Goal: Answer question/provide support

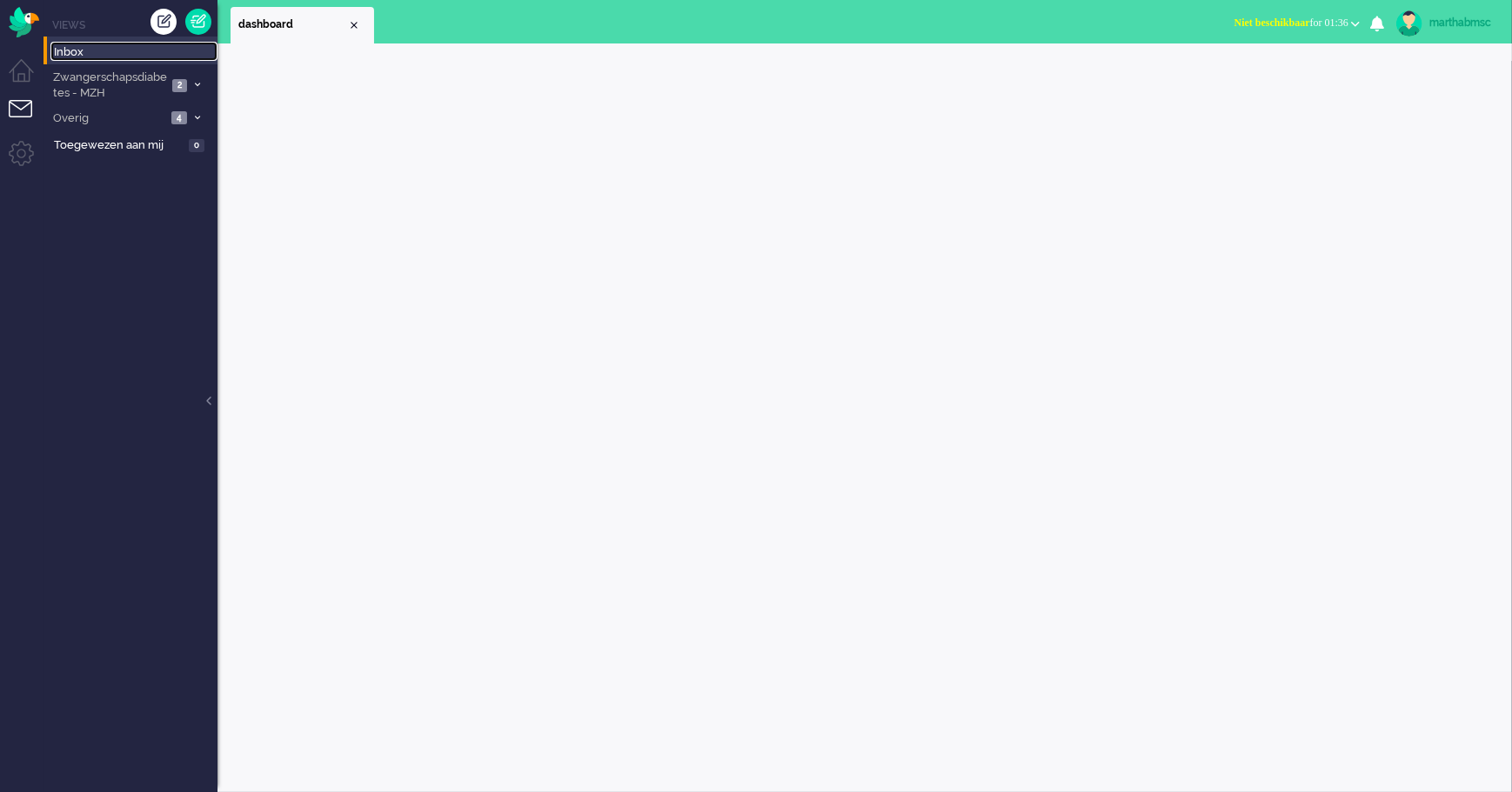
click at [63, 49] on span "Inbox" at bounding box center [136, 52] width 164 height 17
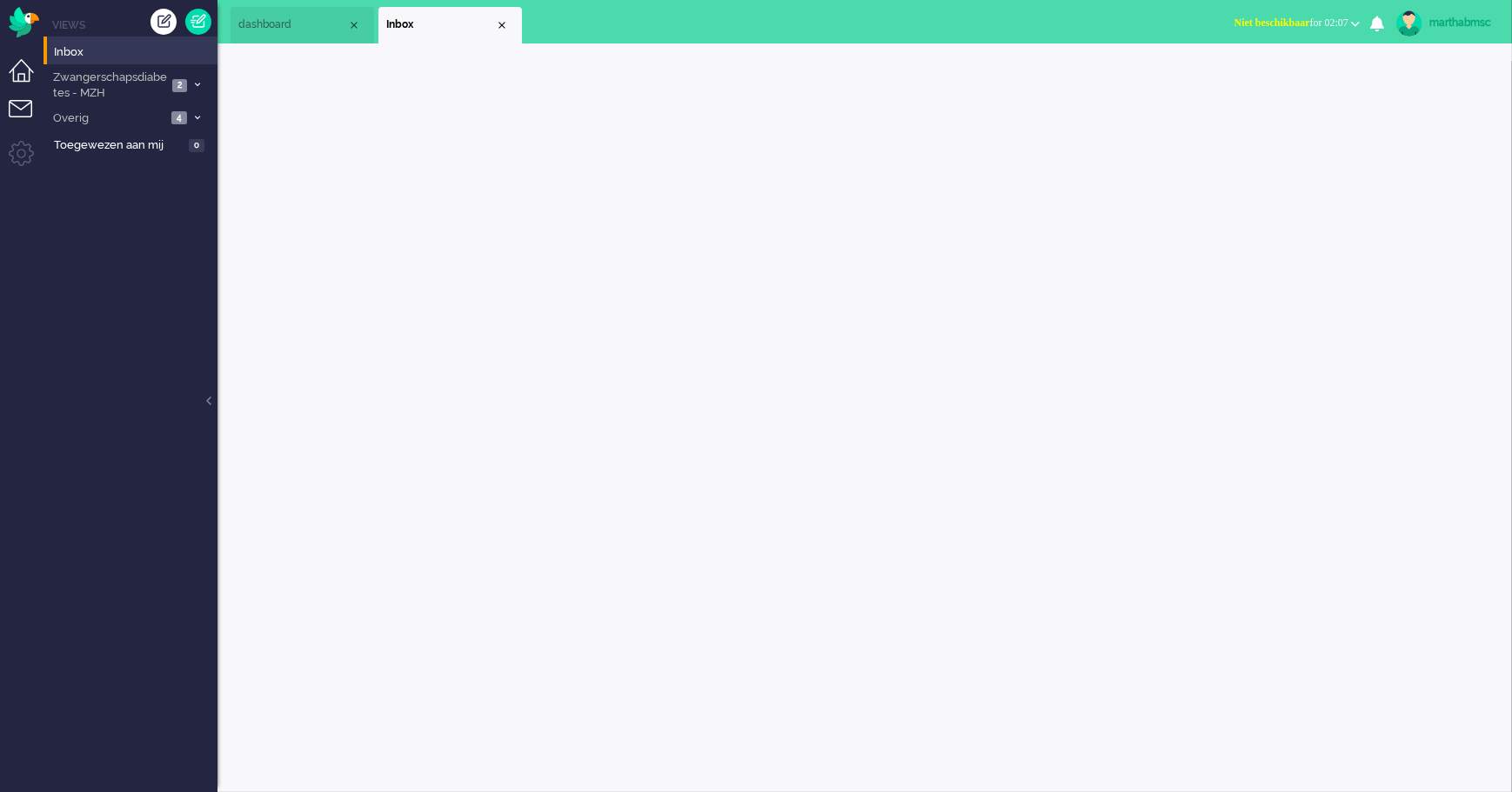
click at [24, 69] on li "Dashboard menu" at bounding box center [28, 78] width 39 height 39
click at [95, 45] on span "Dashboard" at bounding box center [105, 51] width 58 height 13
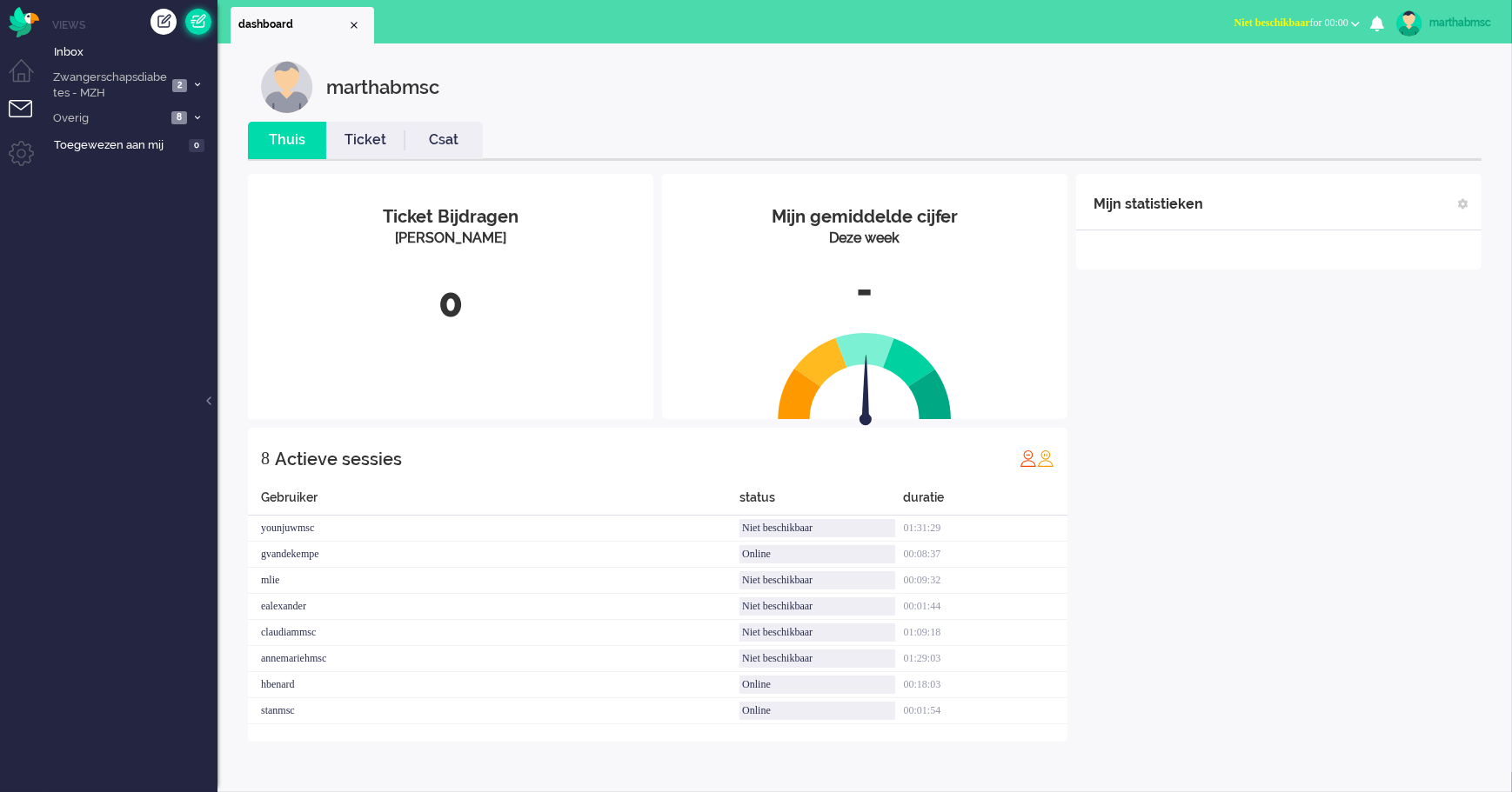
click at [201, 20] on link at bounding box center [199, 22] width 26 height 26
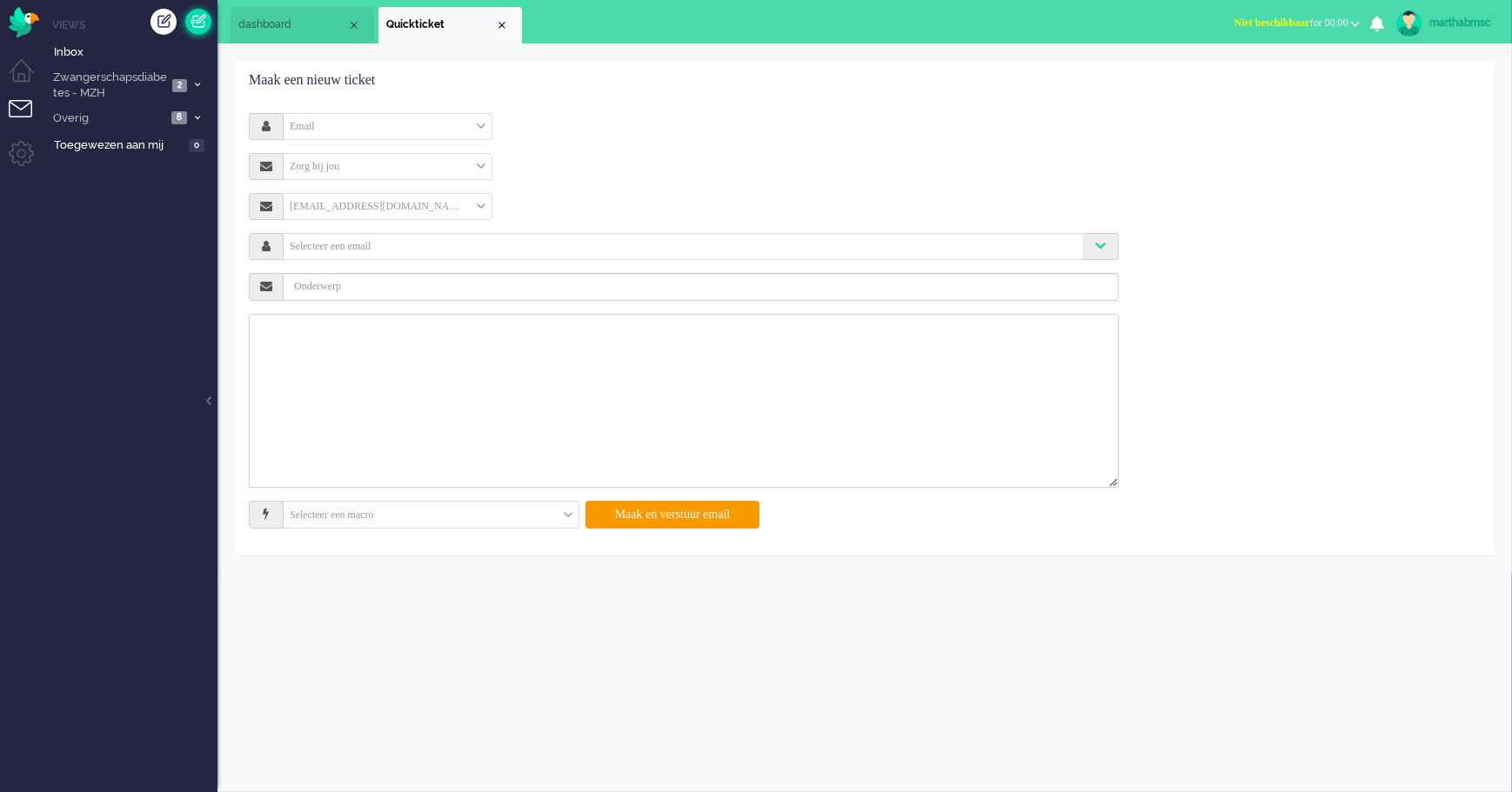
click at [201, 20] on link at bounding box center [199, 22] width 26 height 26
click at [157, 24] on div "Creëer ticket" at bounding box center [164, 22] width 26 height 26
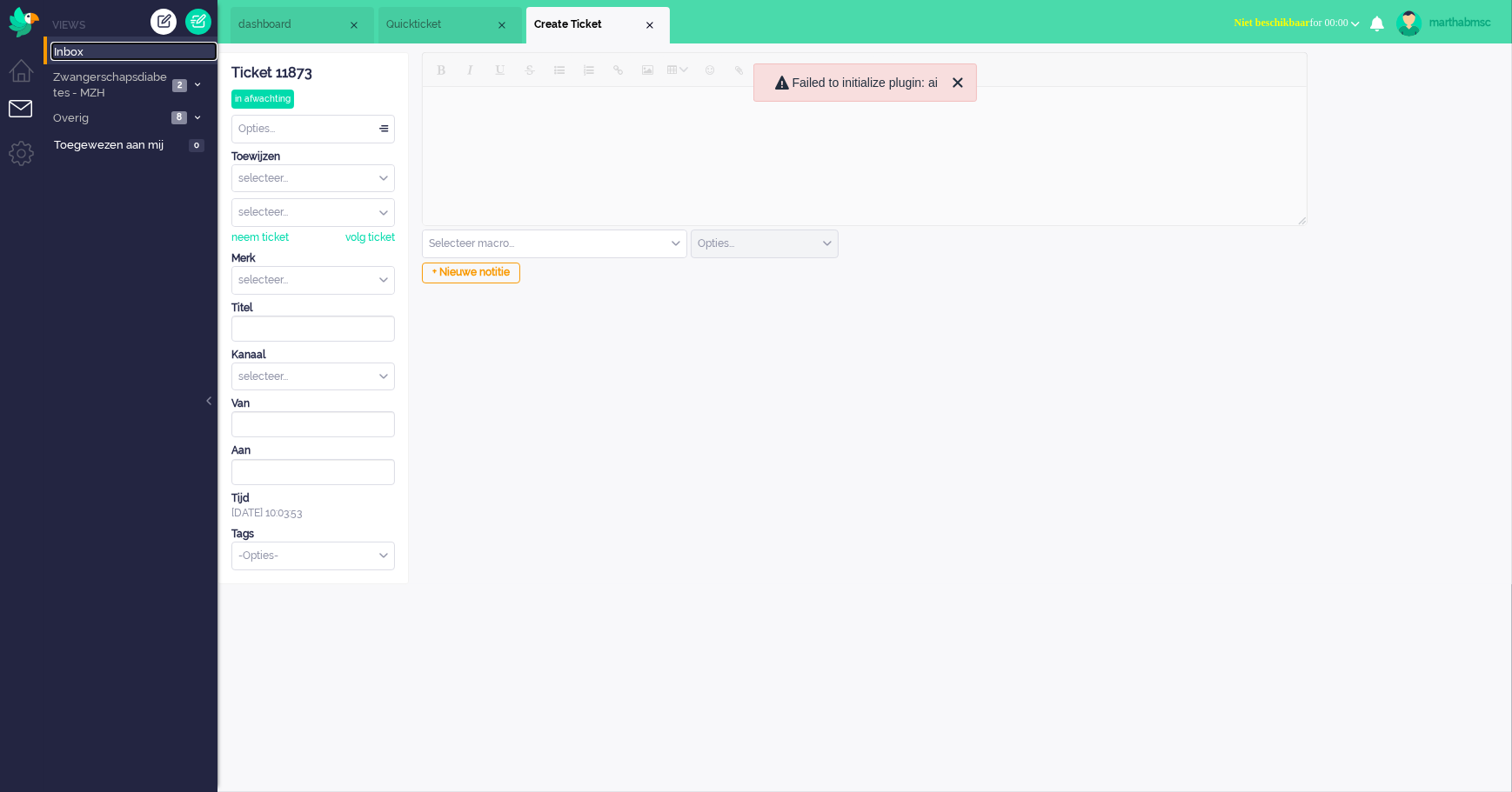
click at [70, 51] on span "Inbox" at bounding box center [136, 52] width 164 height 17
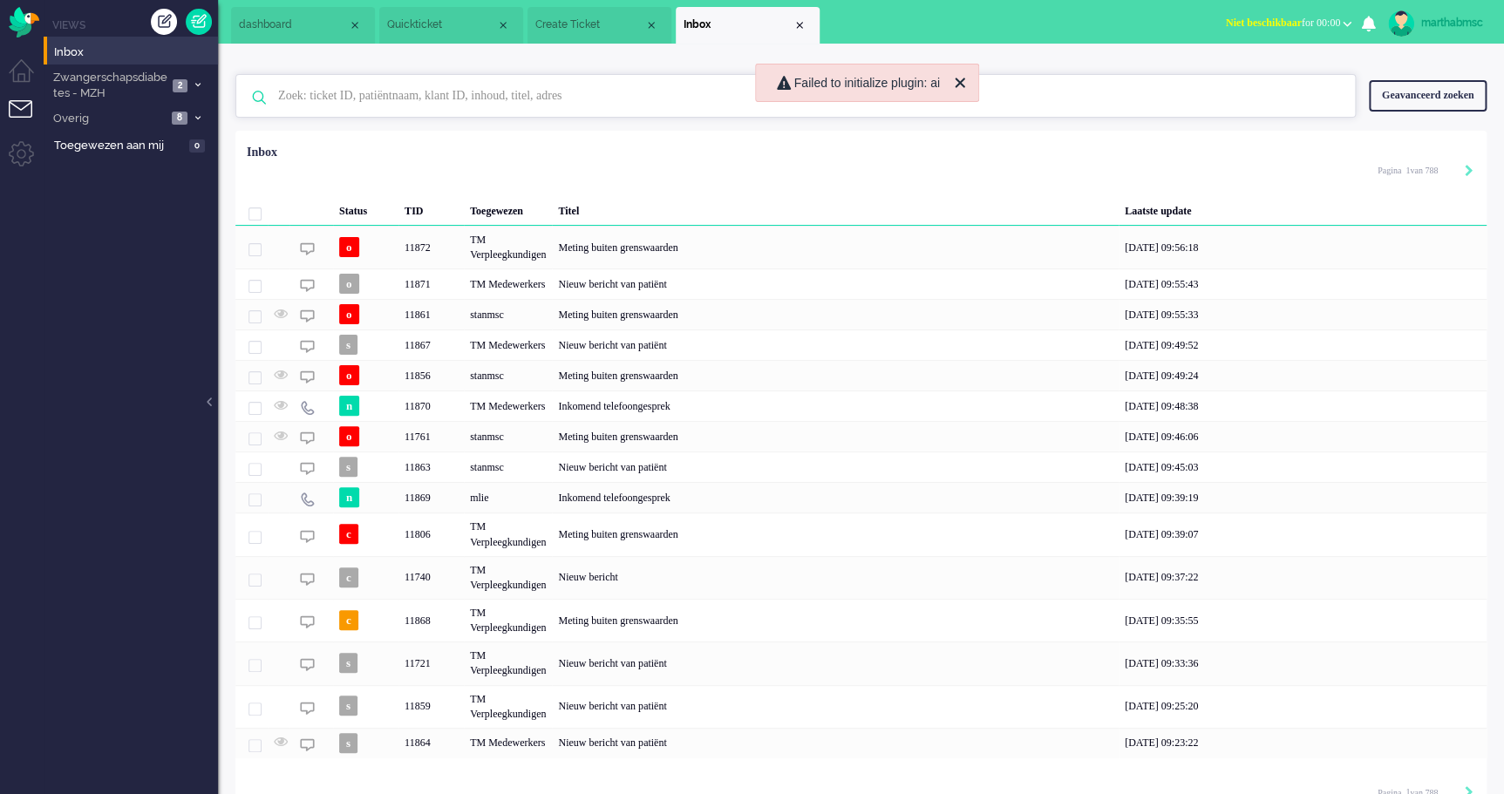
click at [400, 99] on input "text" at bounding box center [798, 96] width 1066 height 42
paste input "[DATE]"
type input "[DATE]"
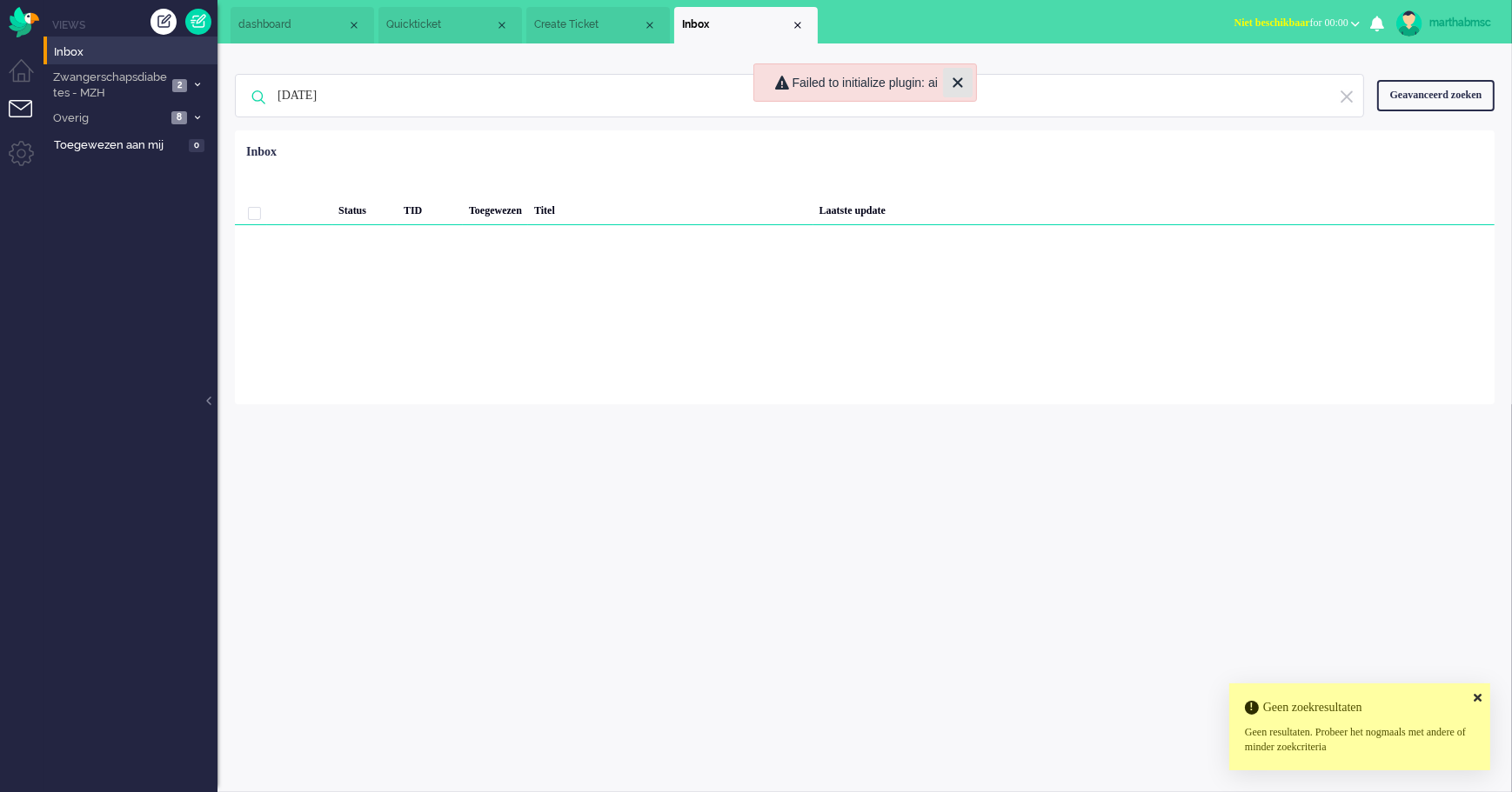
click at [958, 82] on icon "Close" at bounding box center [958, 83] width 10 height 10
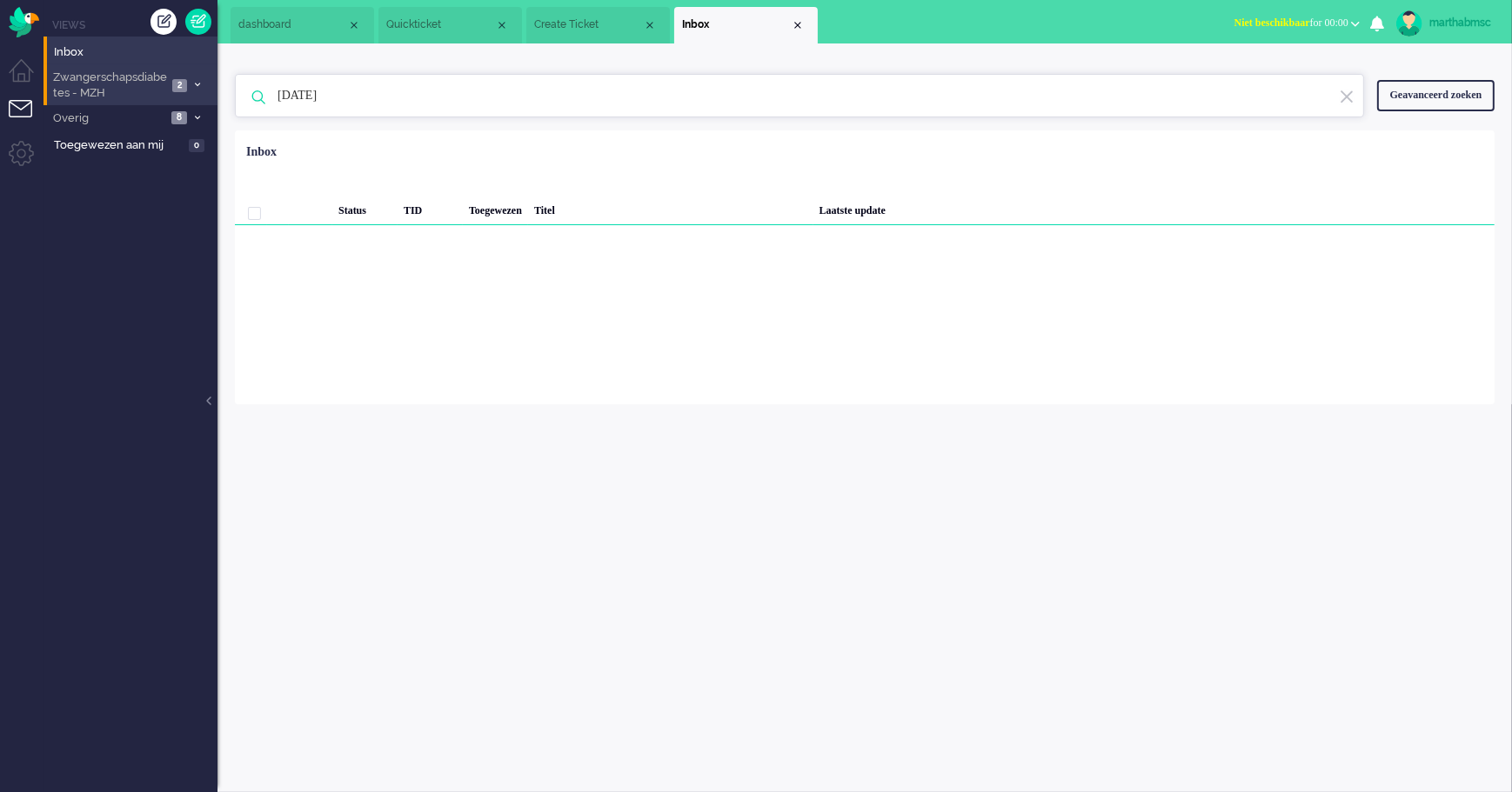
drag, startPoint x: 375, startPoint y: 100, endPoint x: 159, endPoint y: 91, distance: 216.2
click at [160, 91] on div "Thuis Dashboard [GEOGRAPHIC_DATA] Volgen [GEOGRAPHIC_DATA] release_2.1.2 Views …" at bounding box center [756, 396] width 1512 height 792
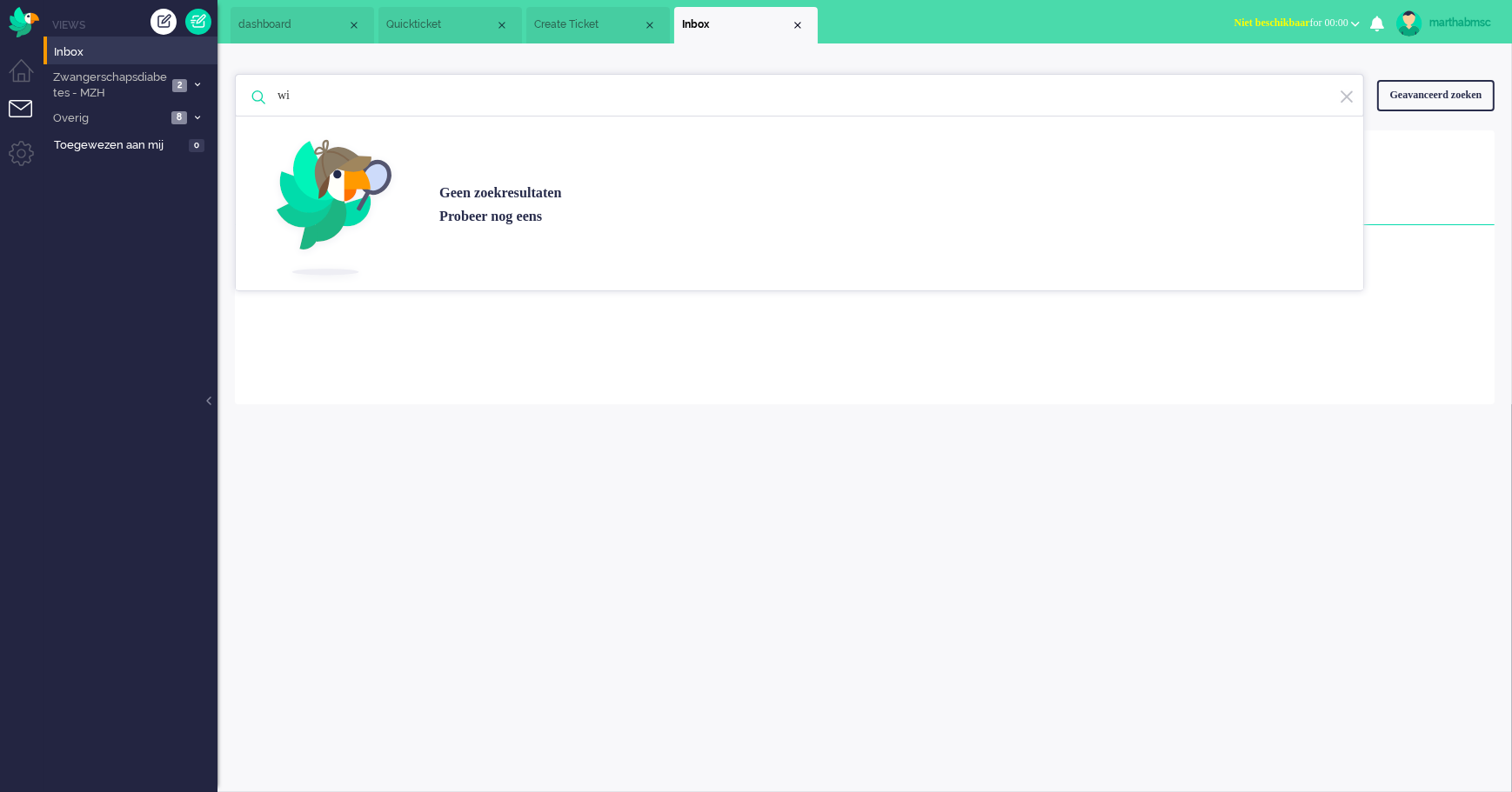
type input "w"
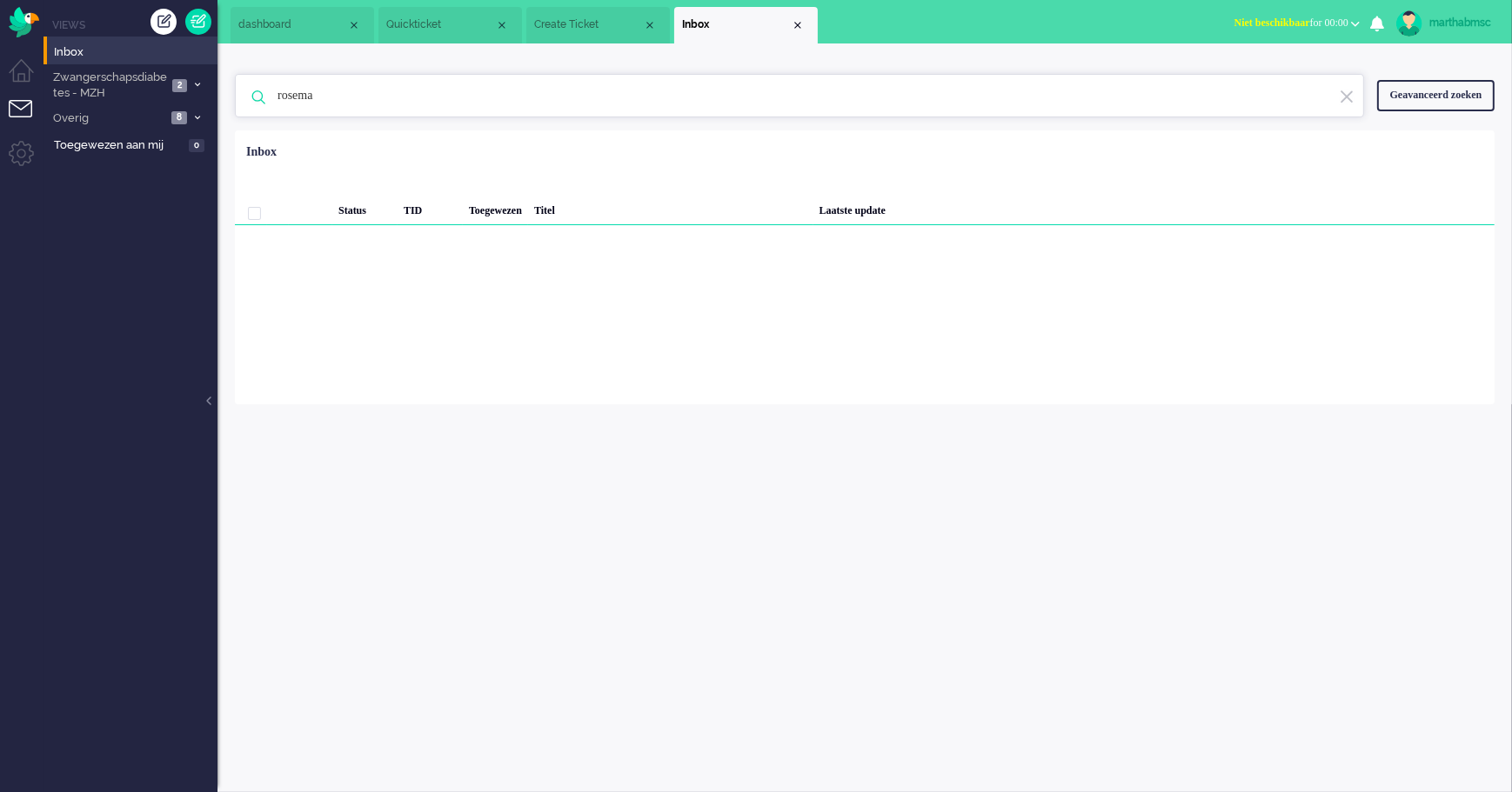
type input "rosema"
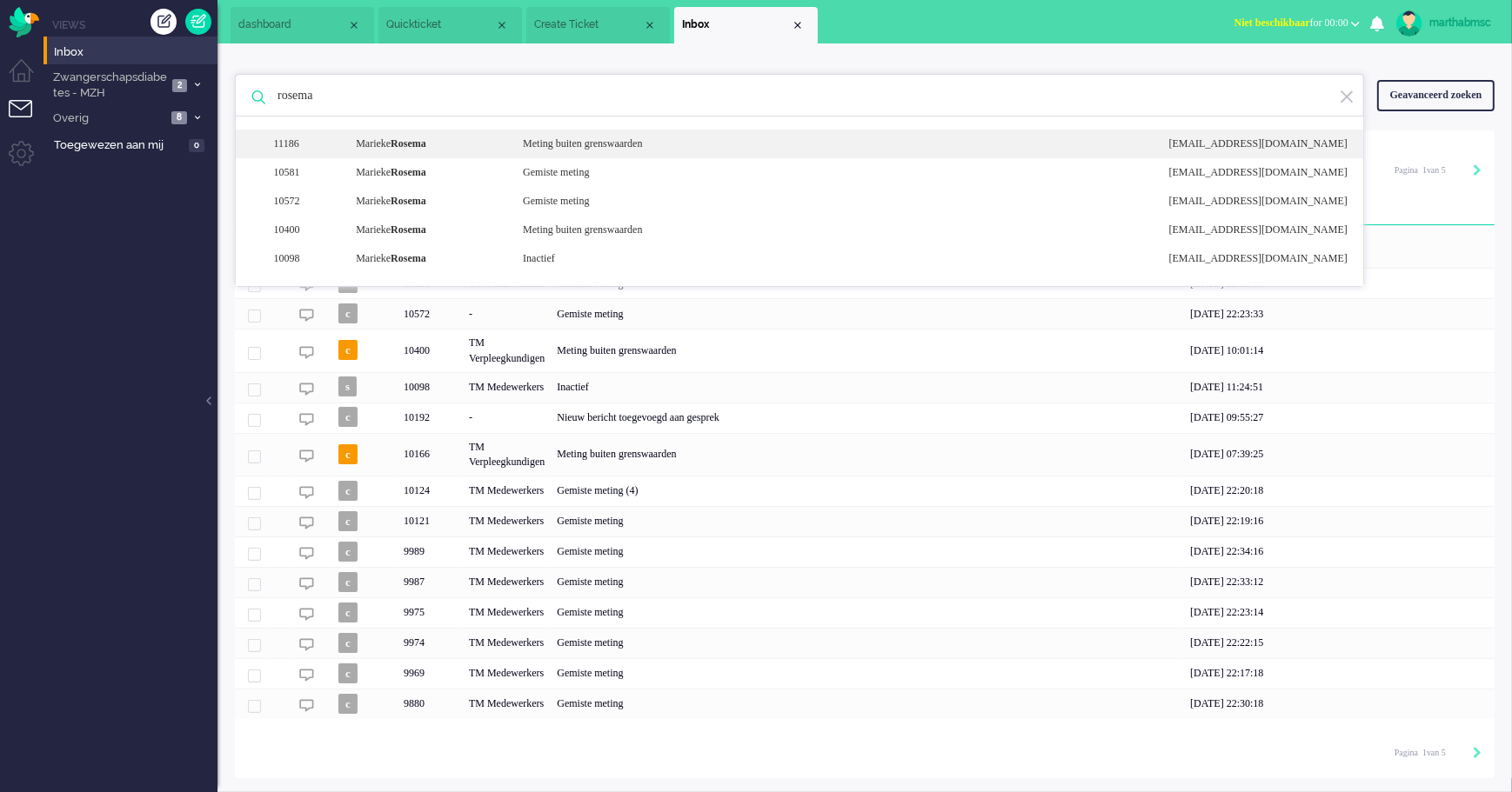
click at [370, 147] on div "[PERSON_NAME]" at bounding box center [426, 144] width 167 height 15
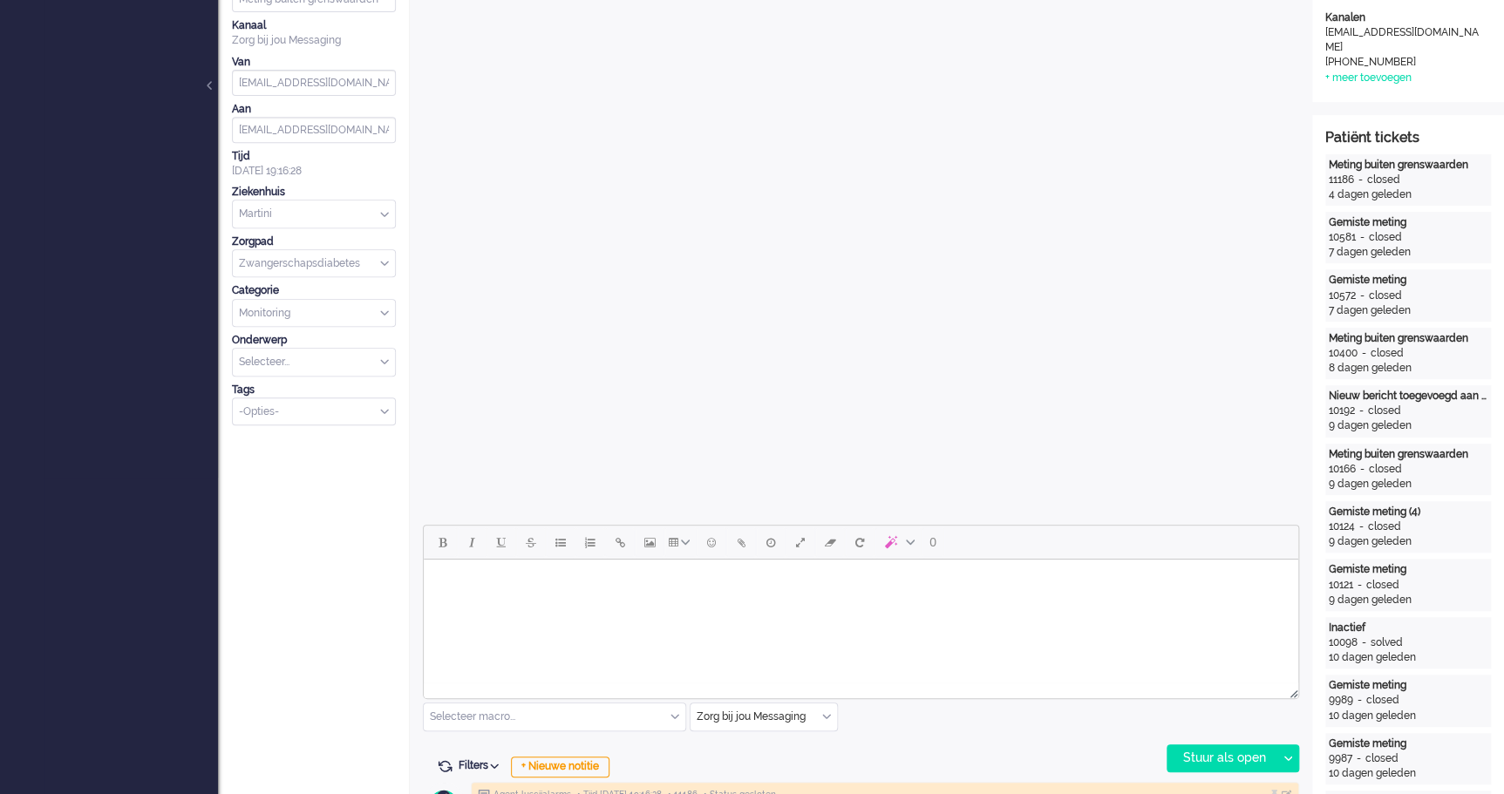
scroll to position [634, 0]
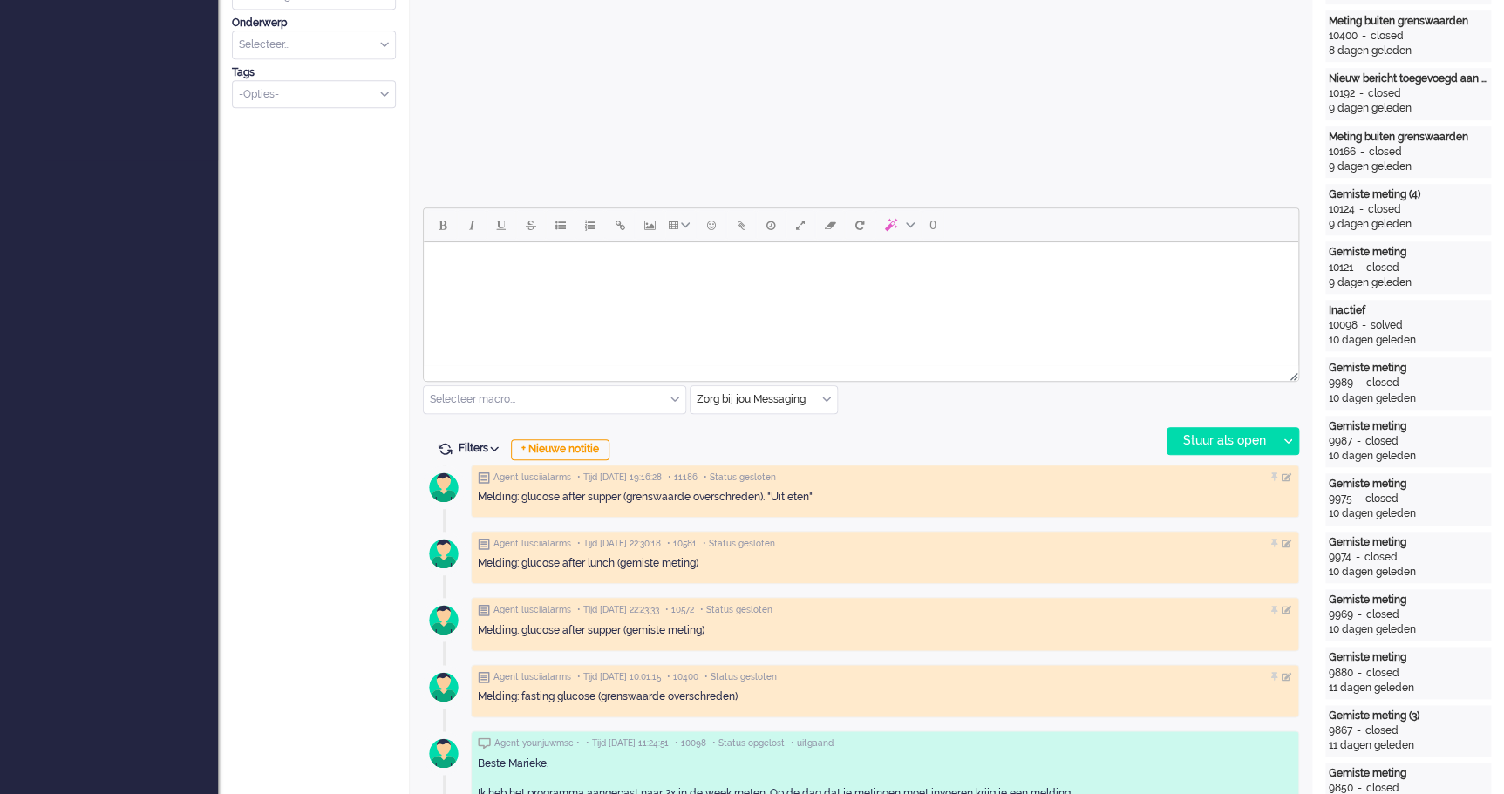
click at [538, 279] on body "Rich Text Area. Press ALT-0 for help." at bounding box center [861, 264] width 861 height 31
click at [782, 284] on html at bounding box center [861, 264] width 875 height 44
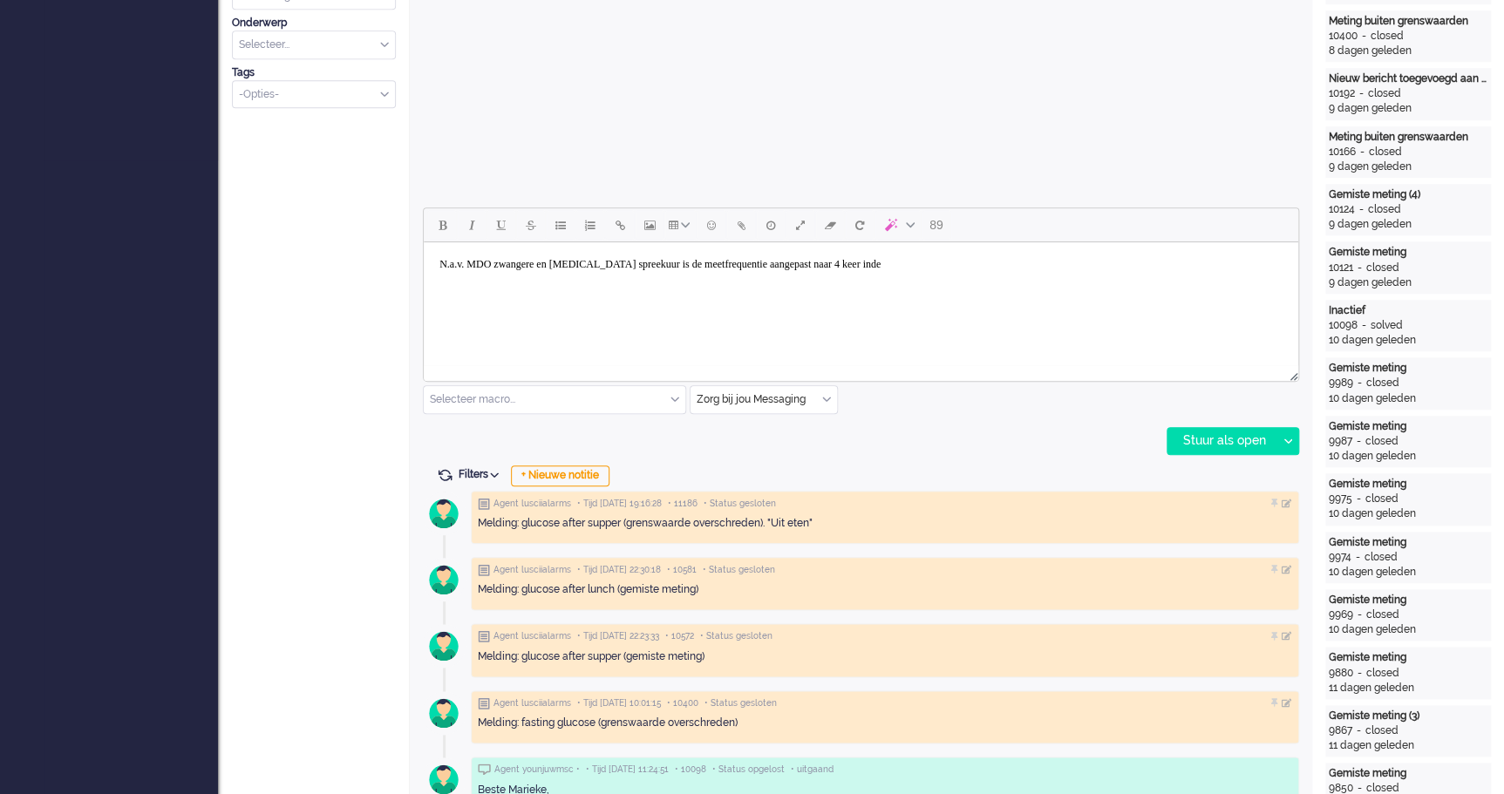
click at [923, 264] on body "N.a.v. MDO zwangere en [MEDICAL_DATA] spreekuur is de meetfrequentie aangepast …" at bounding box center [861, 264] width 861 height 31
click at [970, 264] on body "N.a.v. MDO zwangere en [MEDICAL_DATA] spreekuur is de meetfrequentie aangepast …" at bounding box center [861, 264] width 861 height 31
click at [1036, 269] on body "N.a.v. MDO zwangere en [MEDICAL_DATA] spreekuur is de meetfrequentie aangepast …" at bounding box center [861, 264] width 861 height 31
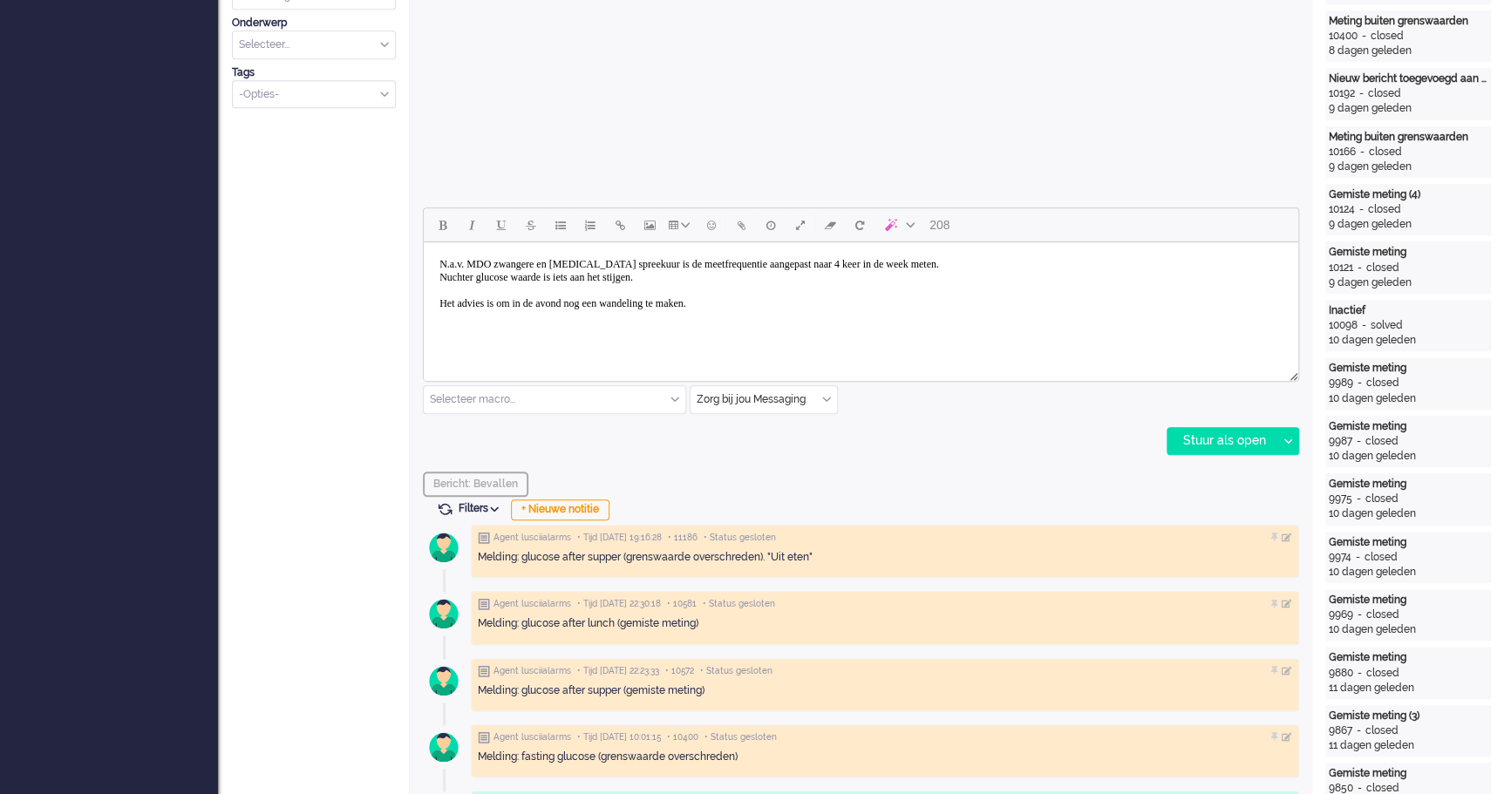
click at [437, 262] on body "N.a.v. MDO zwangere en [MEDICAL_DATA] spreekuur is de meetfrequentie aangepast …" at bounding box center [861, 284] width 861 height 70
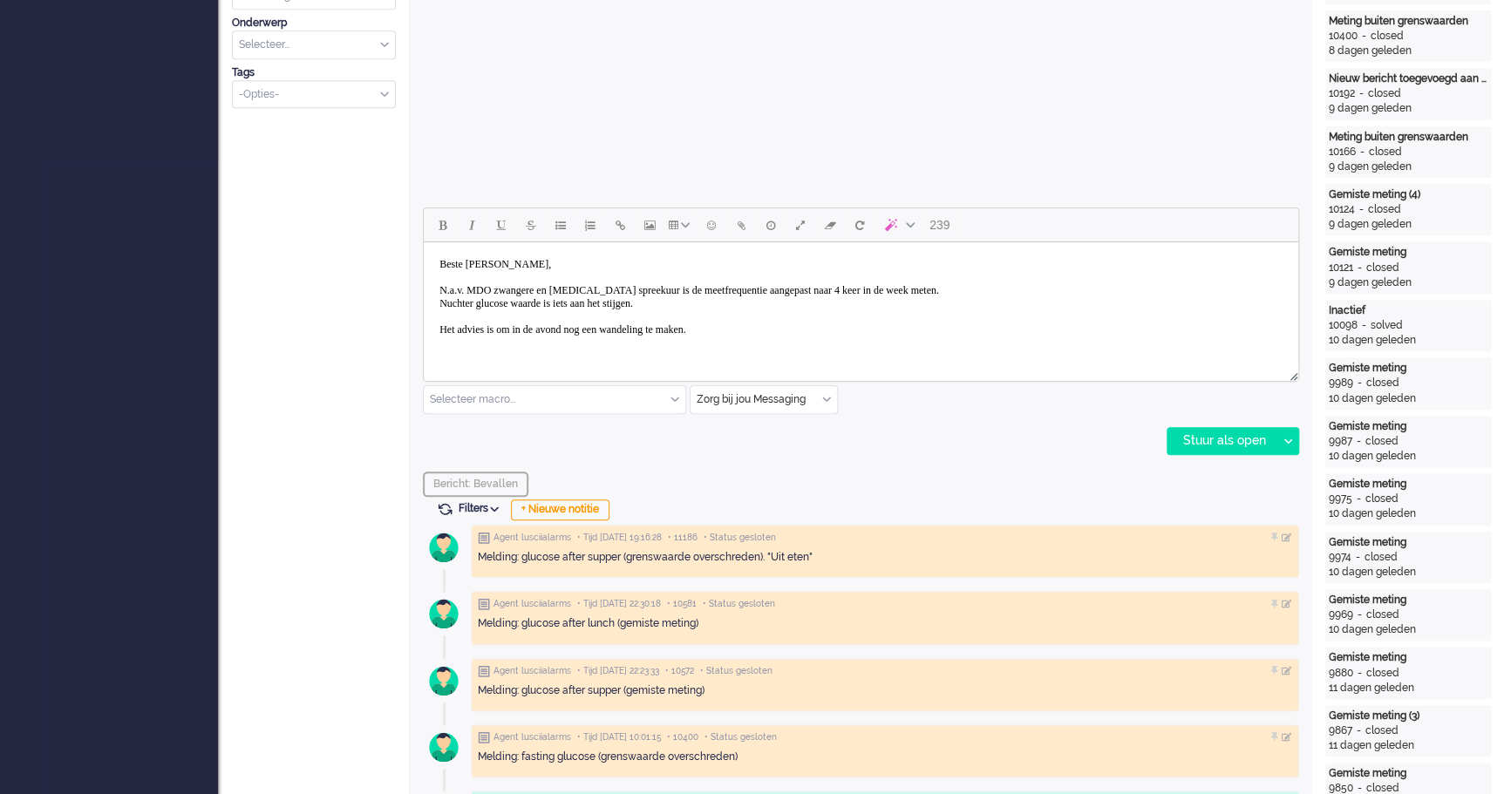
click at [782, 329] on body "Beste [PERSON_NAME], N.a.v. MDO zwangere en [MEDICAL_DATA] spreekuur is de meet…" at bounding box center [861, 297] width 861 height 96
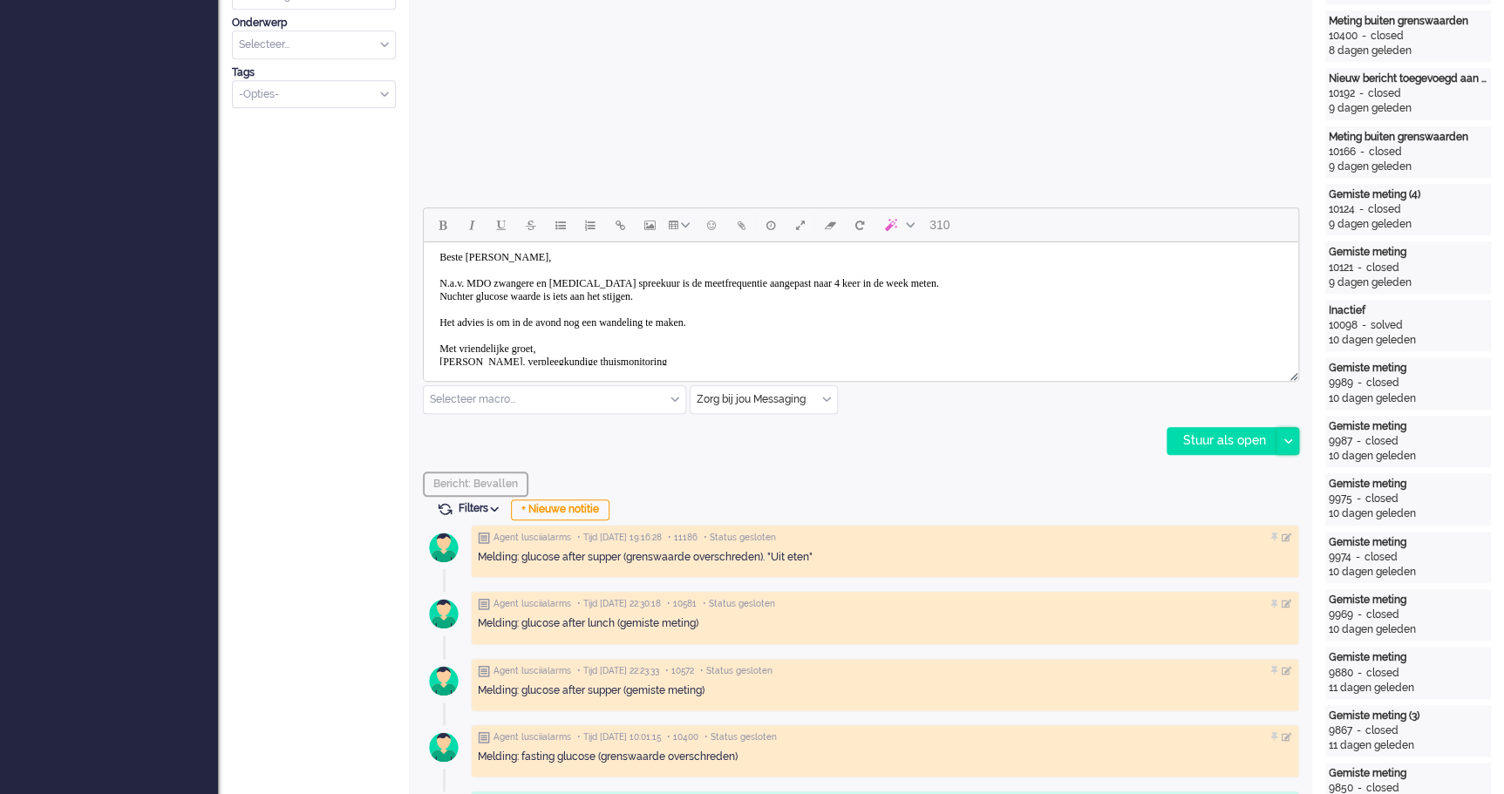
click at [1284, 441] on icon at bounding box center [1288, 441] width 9 height 5
click at [1260, 519] on div "Stuur als opgelost" at bounding box center [1240, 519] width 144 height 17
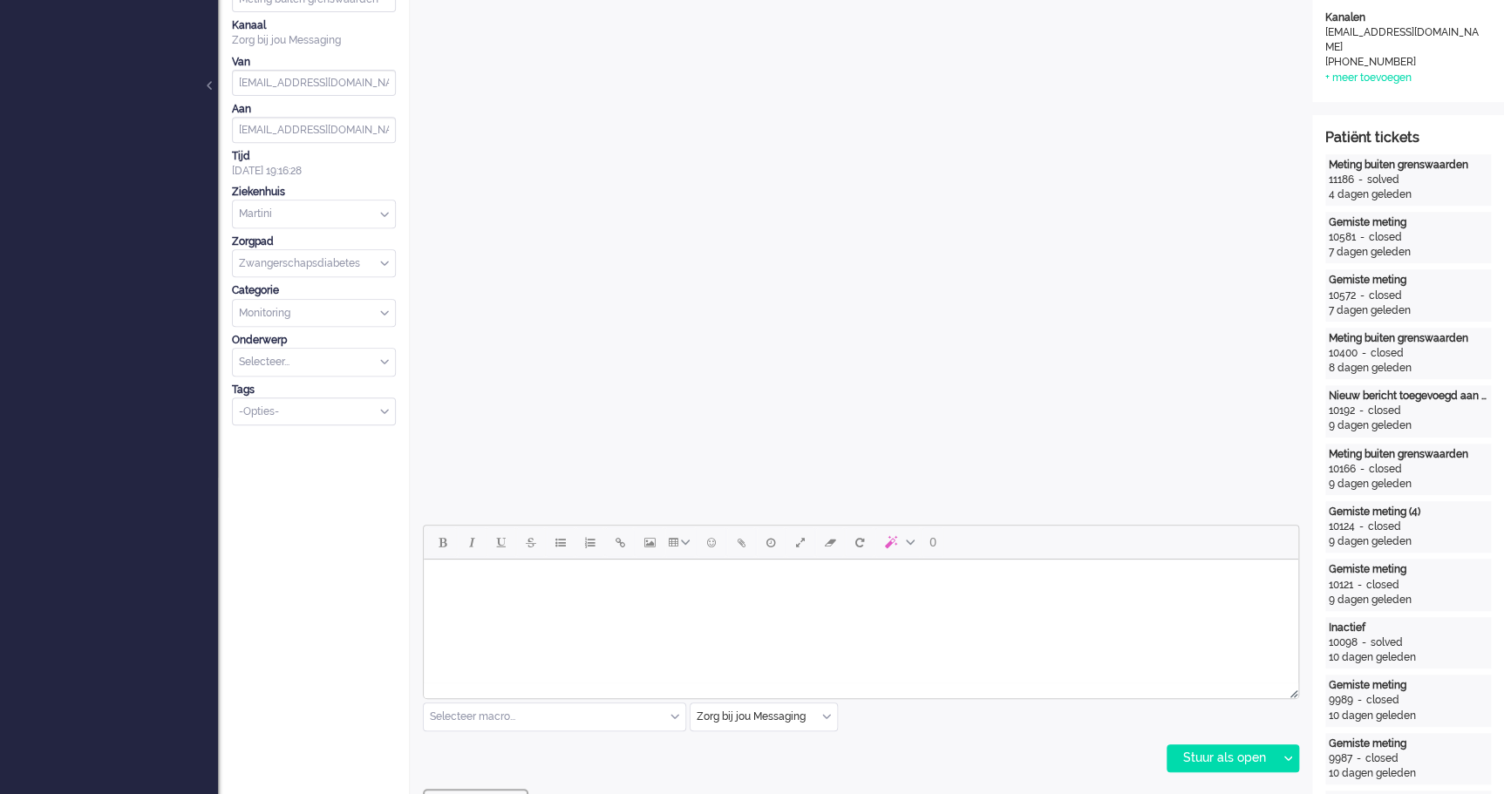
scroll to position [0, 0]
